Goal: Navigation & Orientation: Find specific page/section

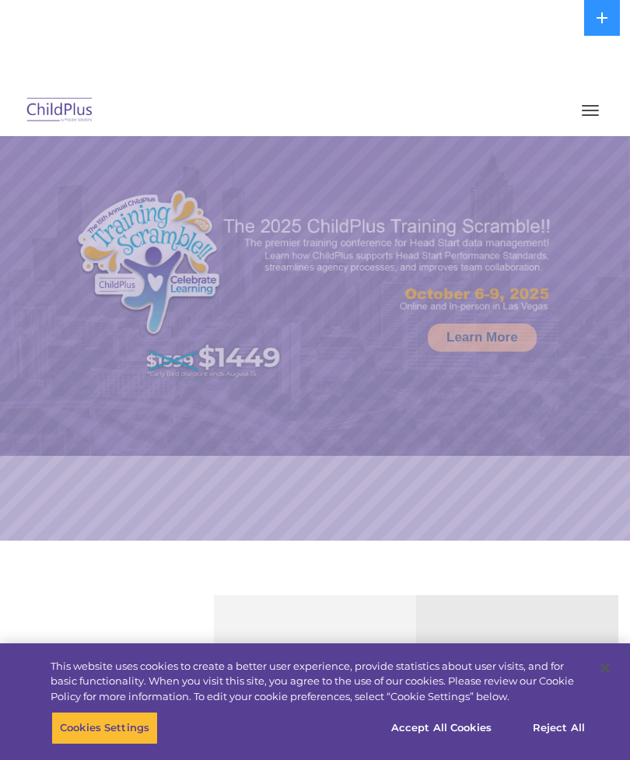
select select "MEDIUM"
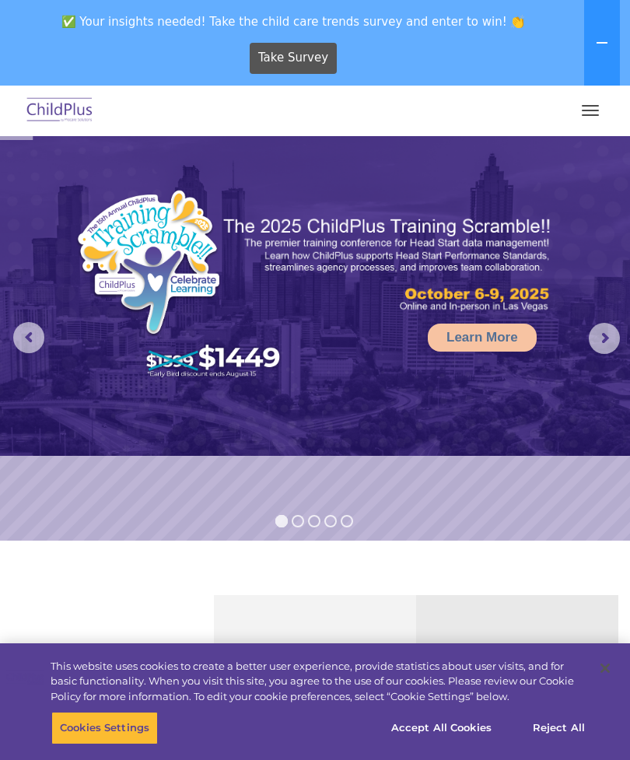
click at [597, 114] on span "button" at bounding box center [590, 115] width 17 height 2
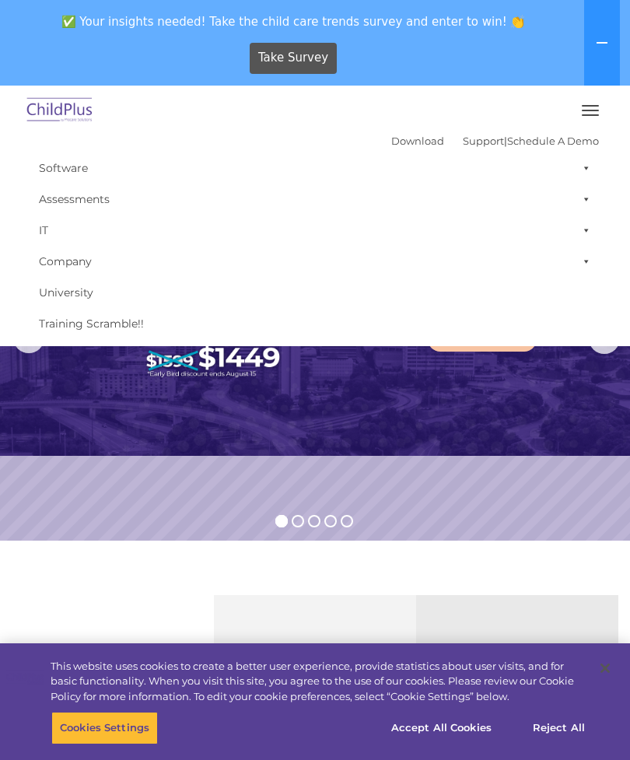
click at [592, 107] on button "button" at bounding box center [590, 110] width 33 height 25
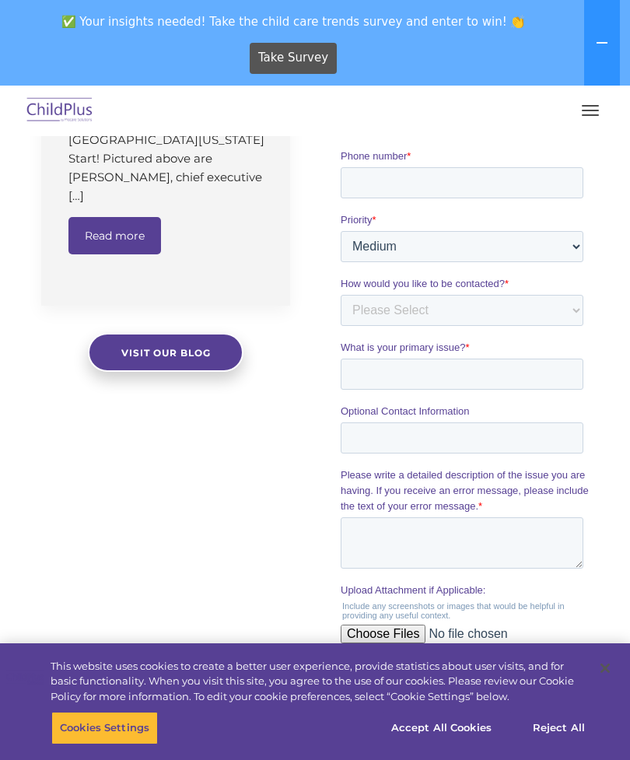
scroll to position [1311, 0]
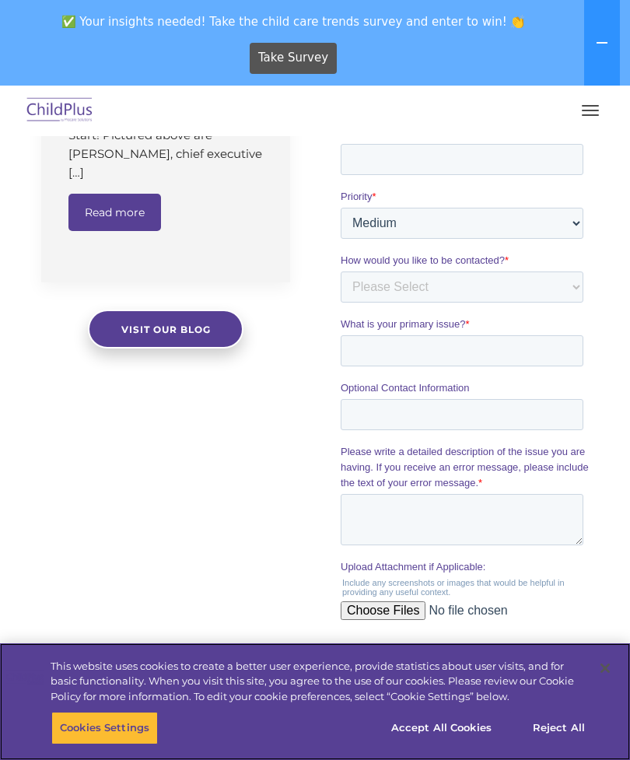
click at [460, 745] on button "Accept All Cookies" at bounding box center [442, 728] width 118 height 33
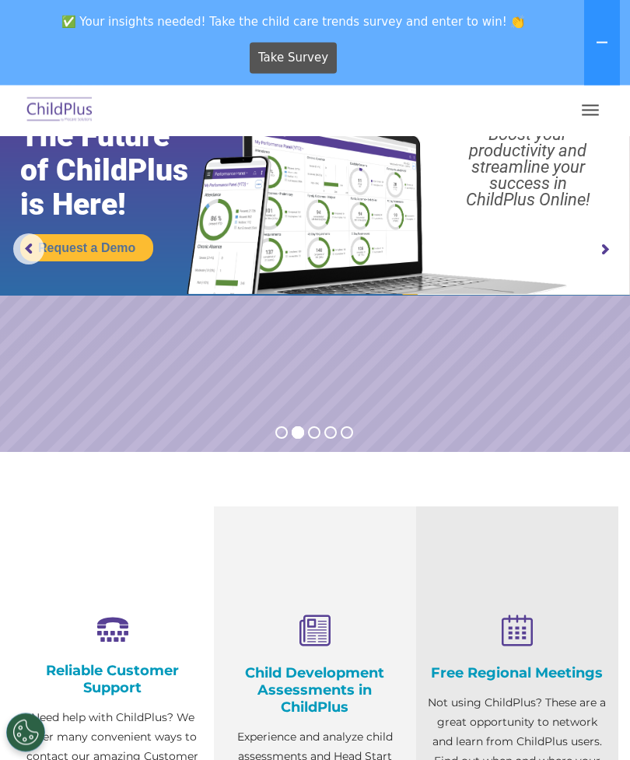
scroll to position [0, 0]
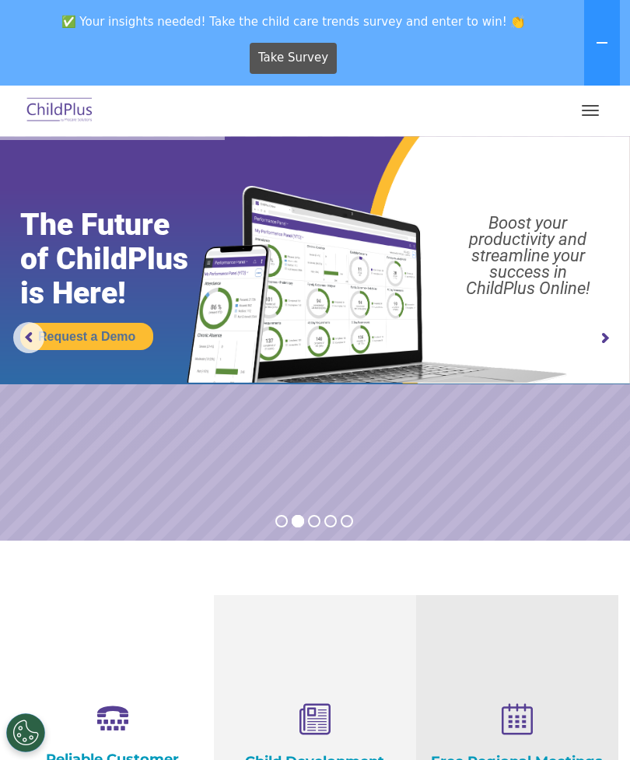
click at [590, 112] on button "button" at bounding box center [590, 110] width 33 height 25
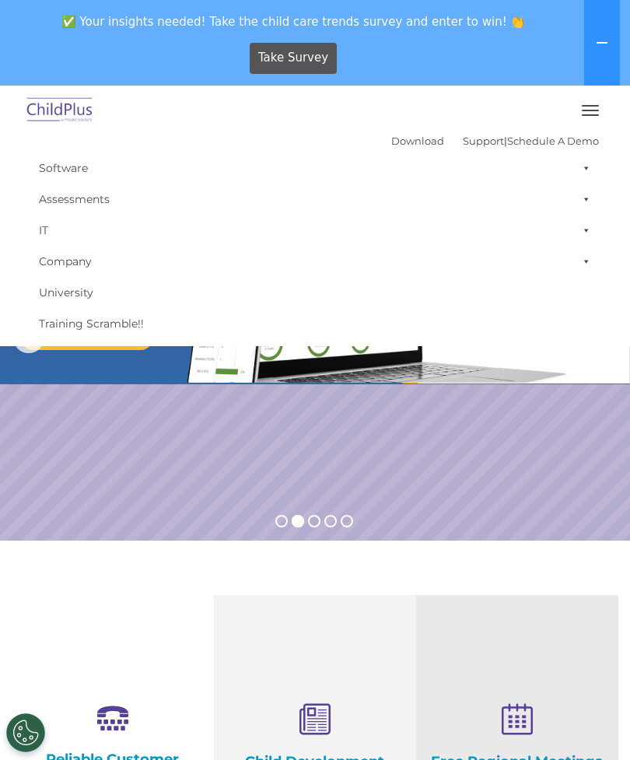
click at [604, 40] on icon at bounding box center [602, 43] width 12 height 12
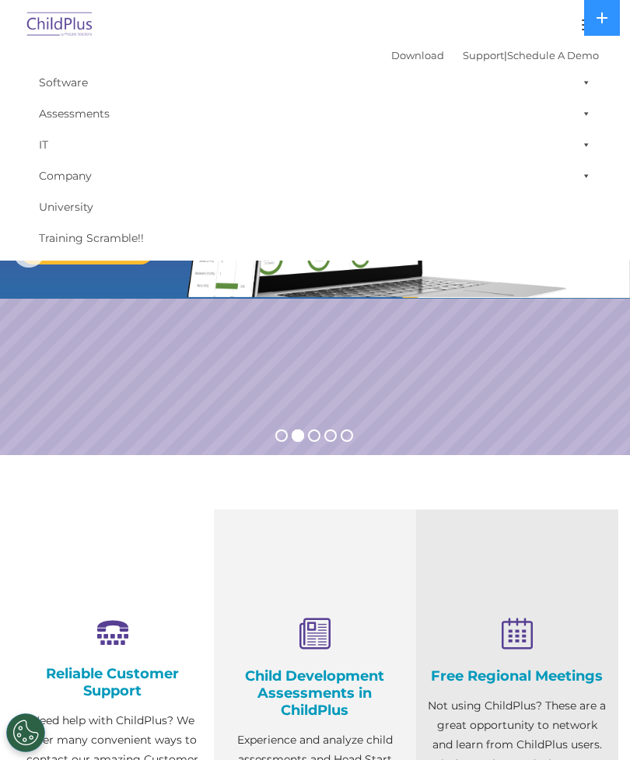
click at [609, 21] on button at bounding box center [603, 18] width 36 height 36
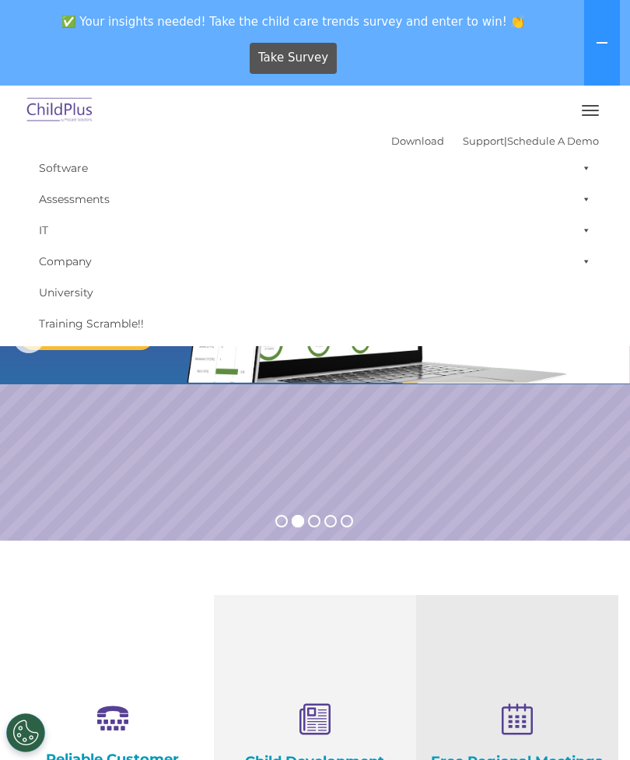
click at [399, 139] on link "Download" at bounding box center [417, 141] width 53 height 12
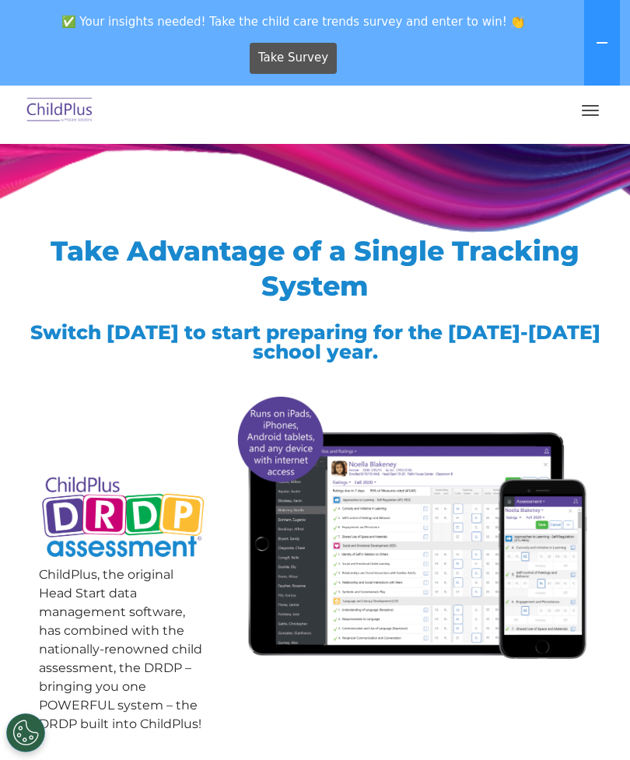
click at [589, 113] on button "button" at bounding box center [590, 110] width 33 height 25
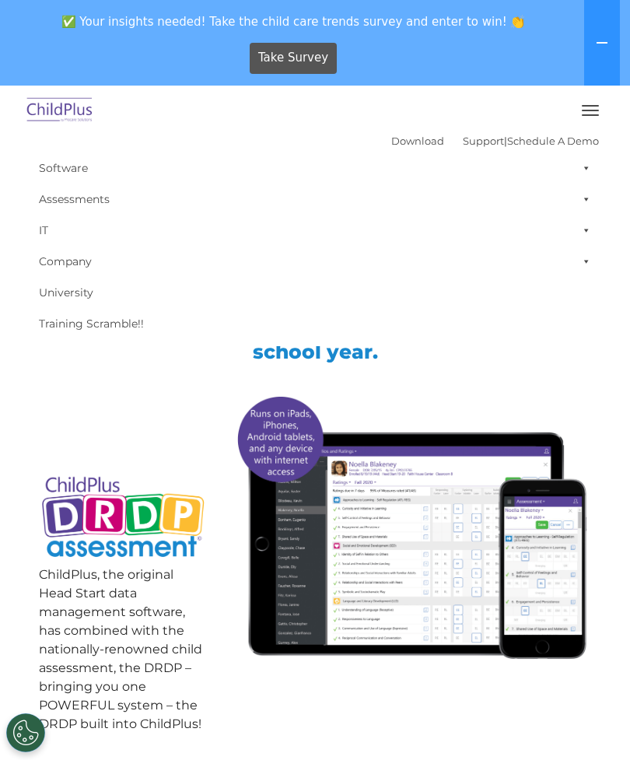
click at [615, 44] on button at bounding box center [603, 43] width 36 height 86
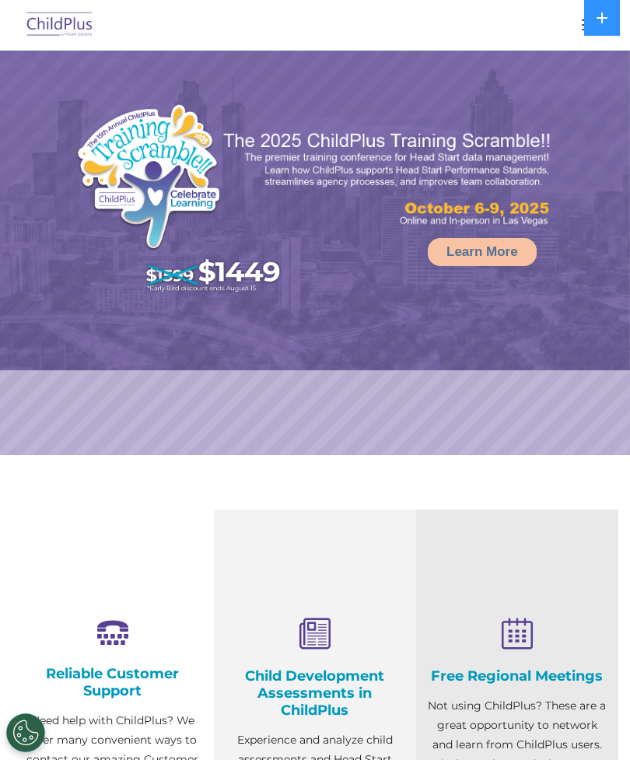
select select "MEDIUM"
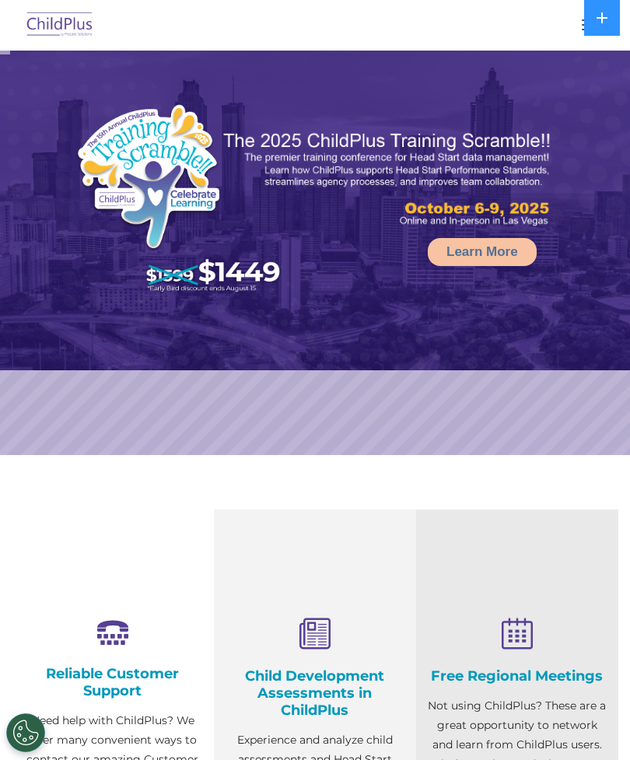
click at [63, 28] on img at bounding box center [59, 25] width 73 height 37
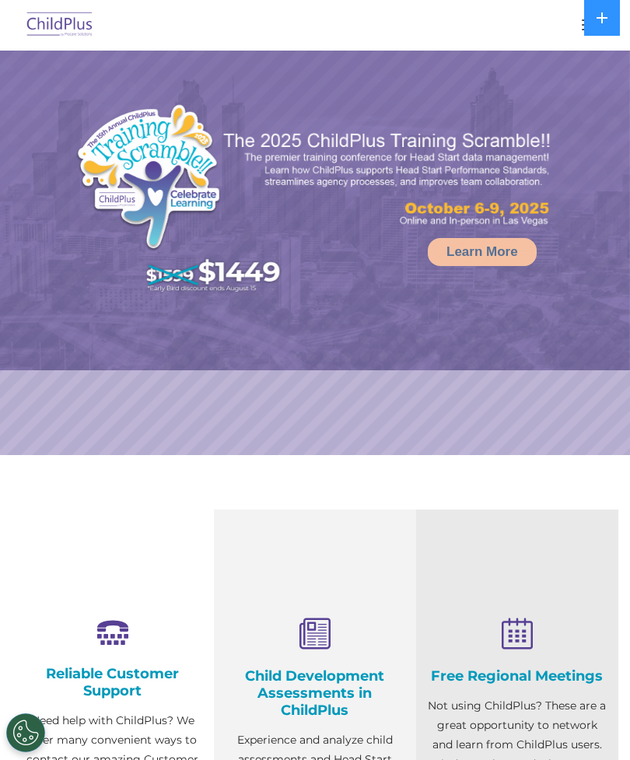
select select "MEDIUM"
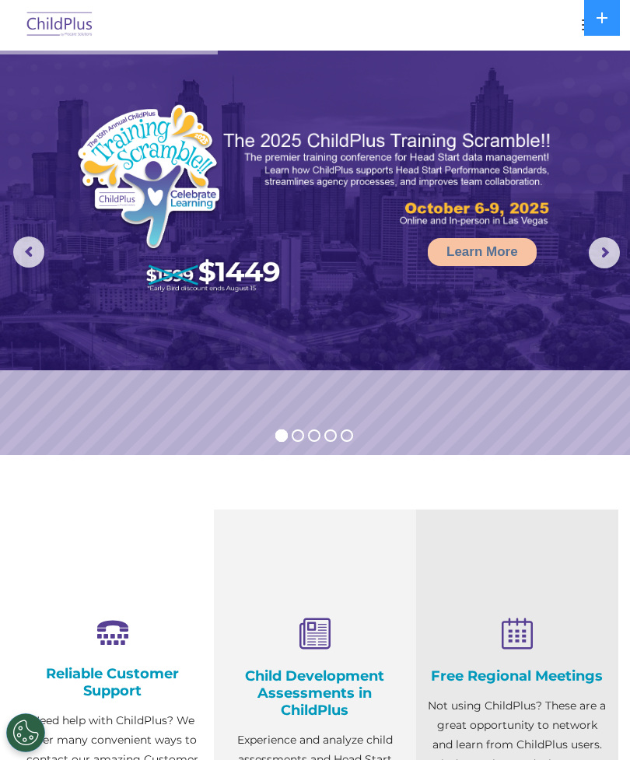
click at [577, 23] on button "button" at bounding box center [590, 24] width 33 height 25
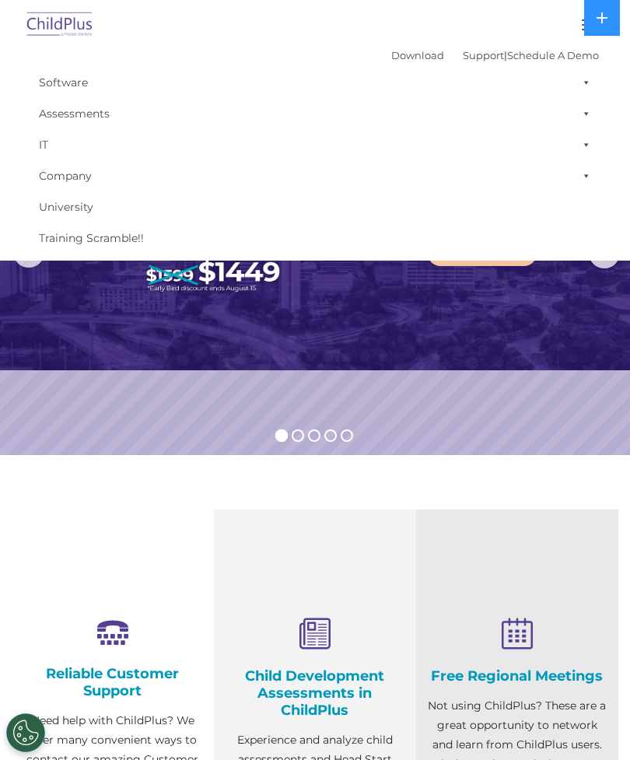
click at [583, 81] on span at bounding box center [584, 82] width 16 height 31
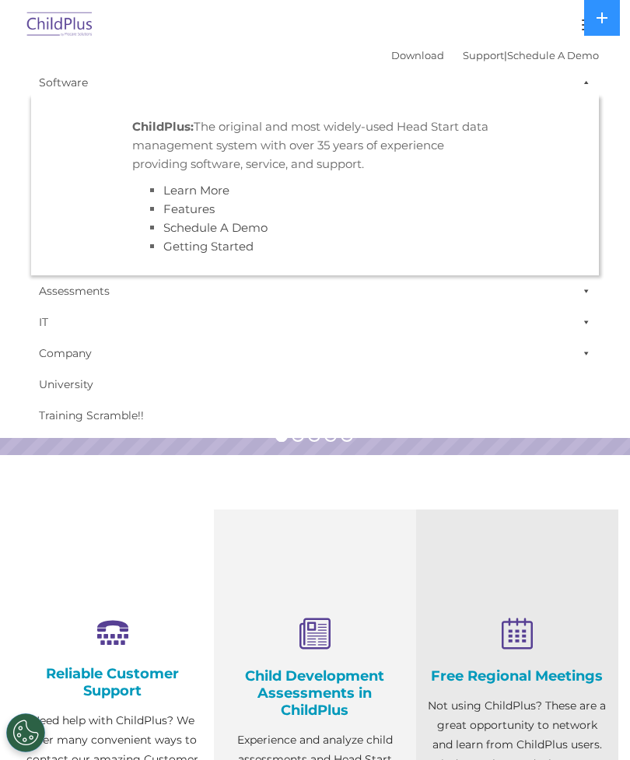
click at [584, 81] on span at bounding box center [584, 82] width 16 height 31
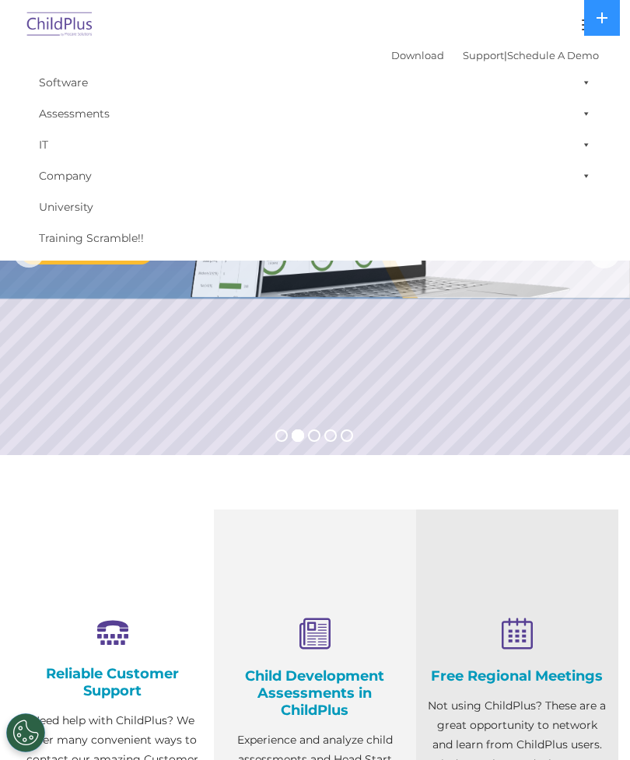
click at [589, 114] on span at bounding box center [584, 113] width 16 height 31
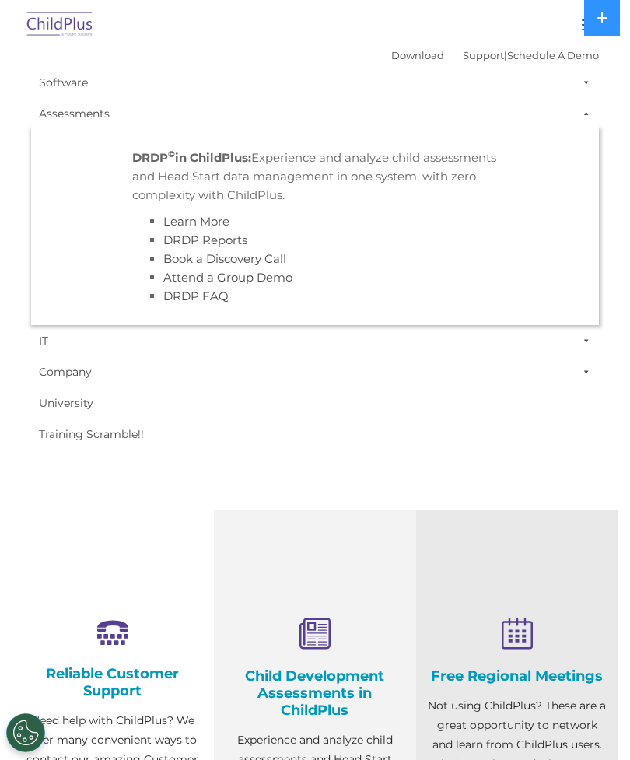
click at [588, 113] on span at bounding box center [584, 113] width 16 height 31
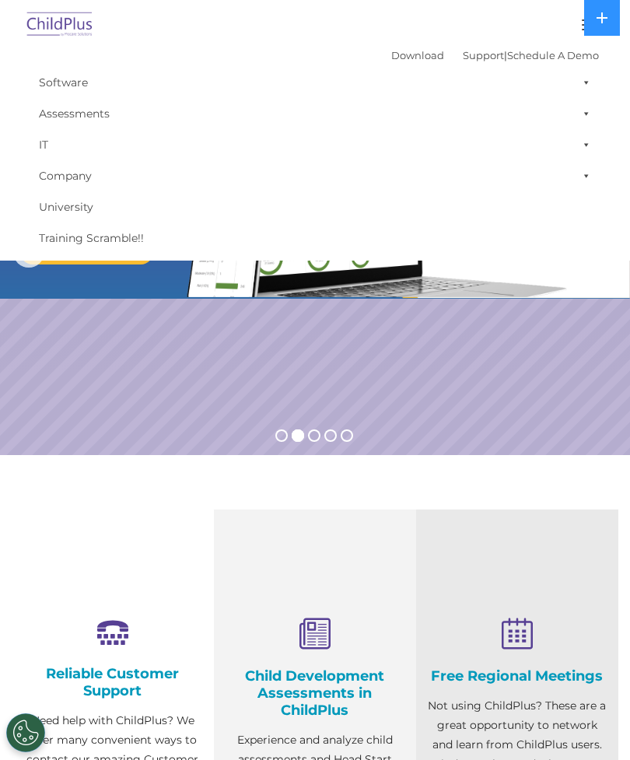
click at [585, 149] on span at bounding box center [584, 144] width 16 height 31
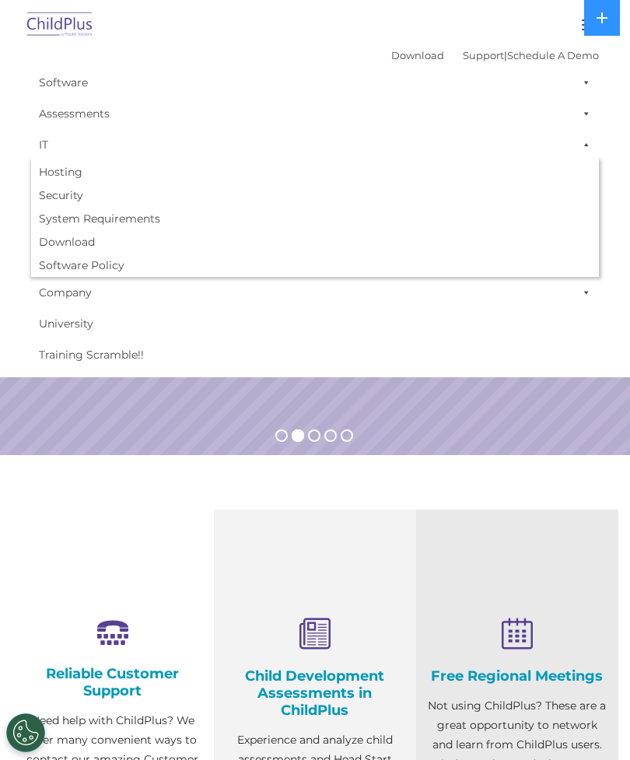
click at [588, 144] on span at bounding box center [584, 144] width 16 height 31
